Goal: Information Seeking & Learning: Understand process/instructions

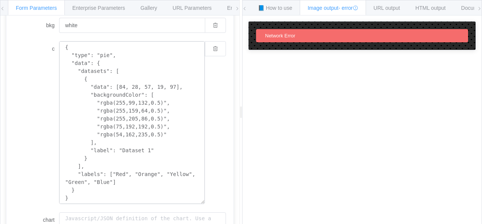
scroll to position [38, 0]
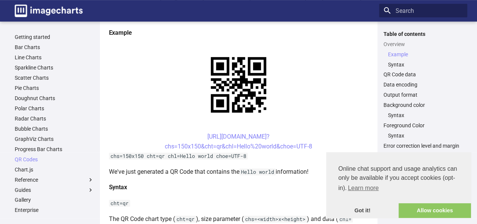
scroll to position [75, 0]
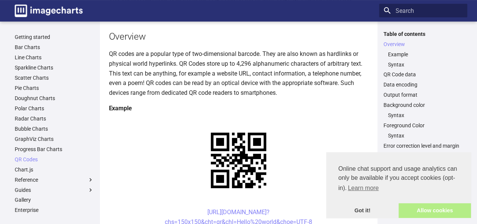
click at [426, 208] on link "Allow cookies" at bounding box center [434, 210] width 72 height 15
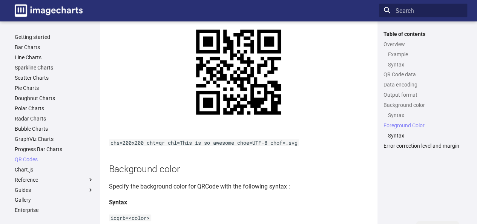
scroll to position [887, 0]
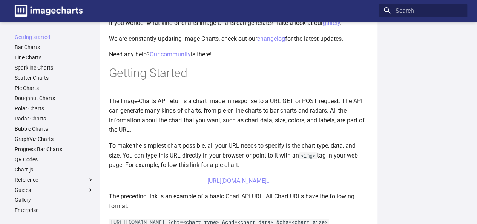
scroll to position [188, 0]
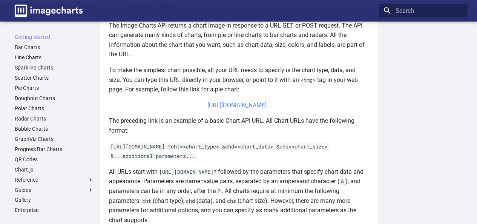
drag, startPoint x: 193, startPoint y: 96, endPoint x: 254, endPoint y: 112, distance: 63.2
click at [254, 112] on article "Welcome to Image-Charts documentation Welcome to the Image-charts developer hub…" at bounding box center [238, 191] width 259 height 695
copy link "https://image-charts.com/chart?chs=700x190&chd=t:60,40&cht=p3&chl="
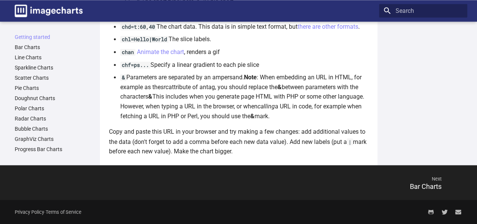
scroll to position [355, 0]
